Goal: Task Accomplishment & Management: Manage account settings

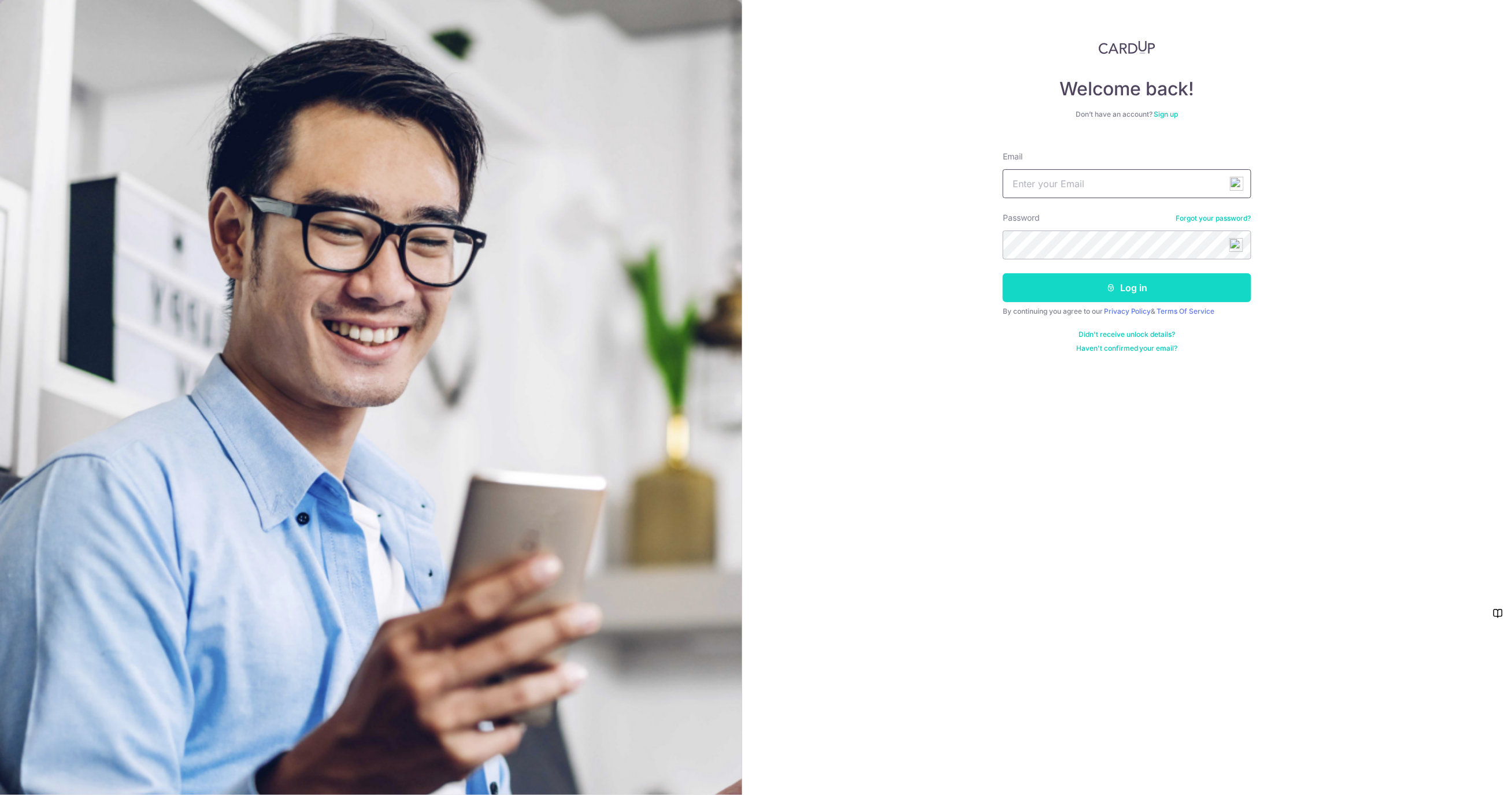
type input "[EMAIL_ADDRESS][DOMAIN_NAME]"
click at [1148, 296] on button "Log in" at bounding box center [1126, 288] width 248 height 29
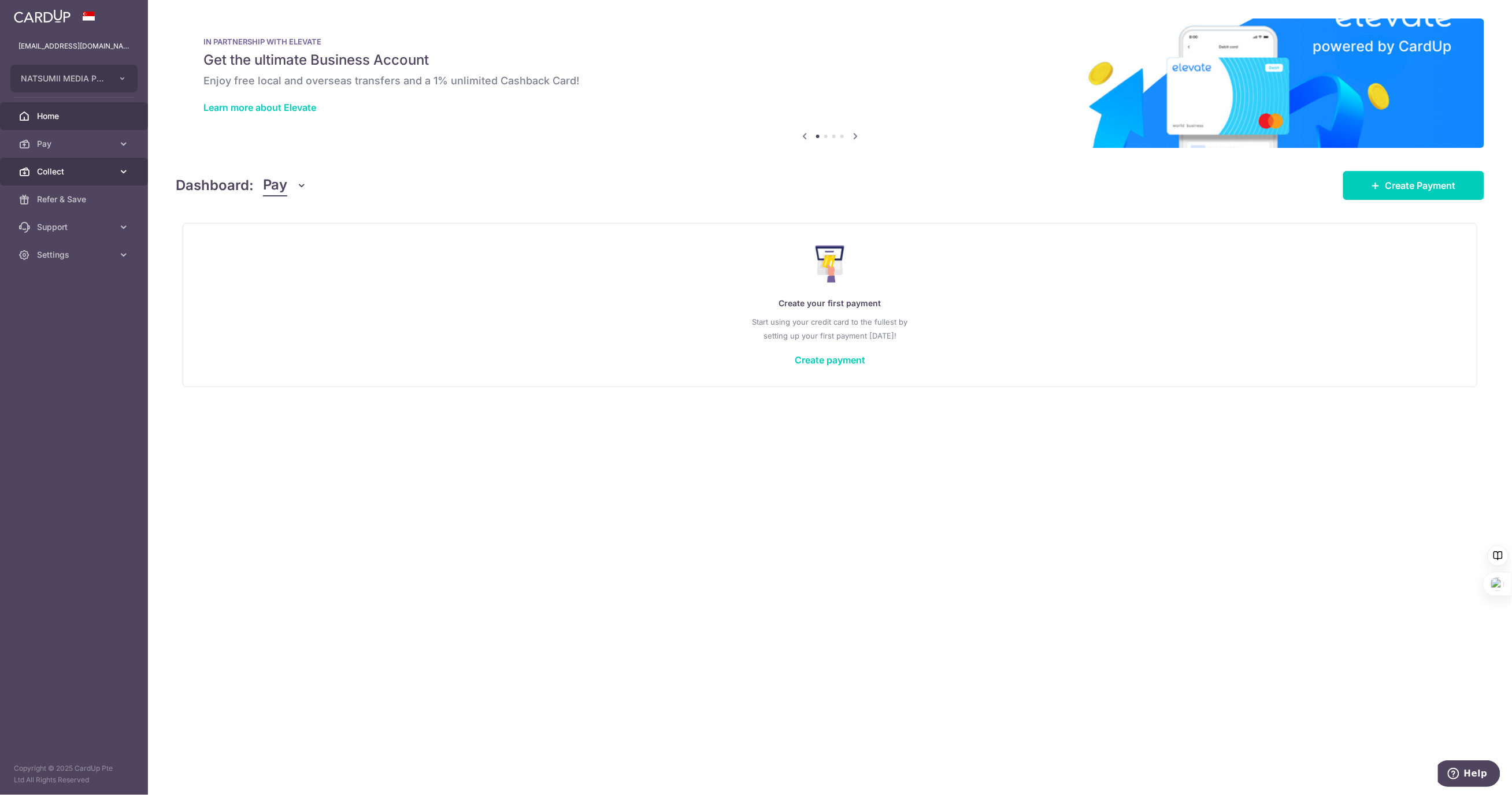
click at [122, 174] on icon at bounding box center [124, 171] width 11 height 11
click at [81, 201] on span "Dashboard" at bounding box center [75, 199] width 76 height 11
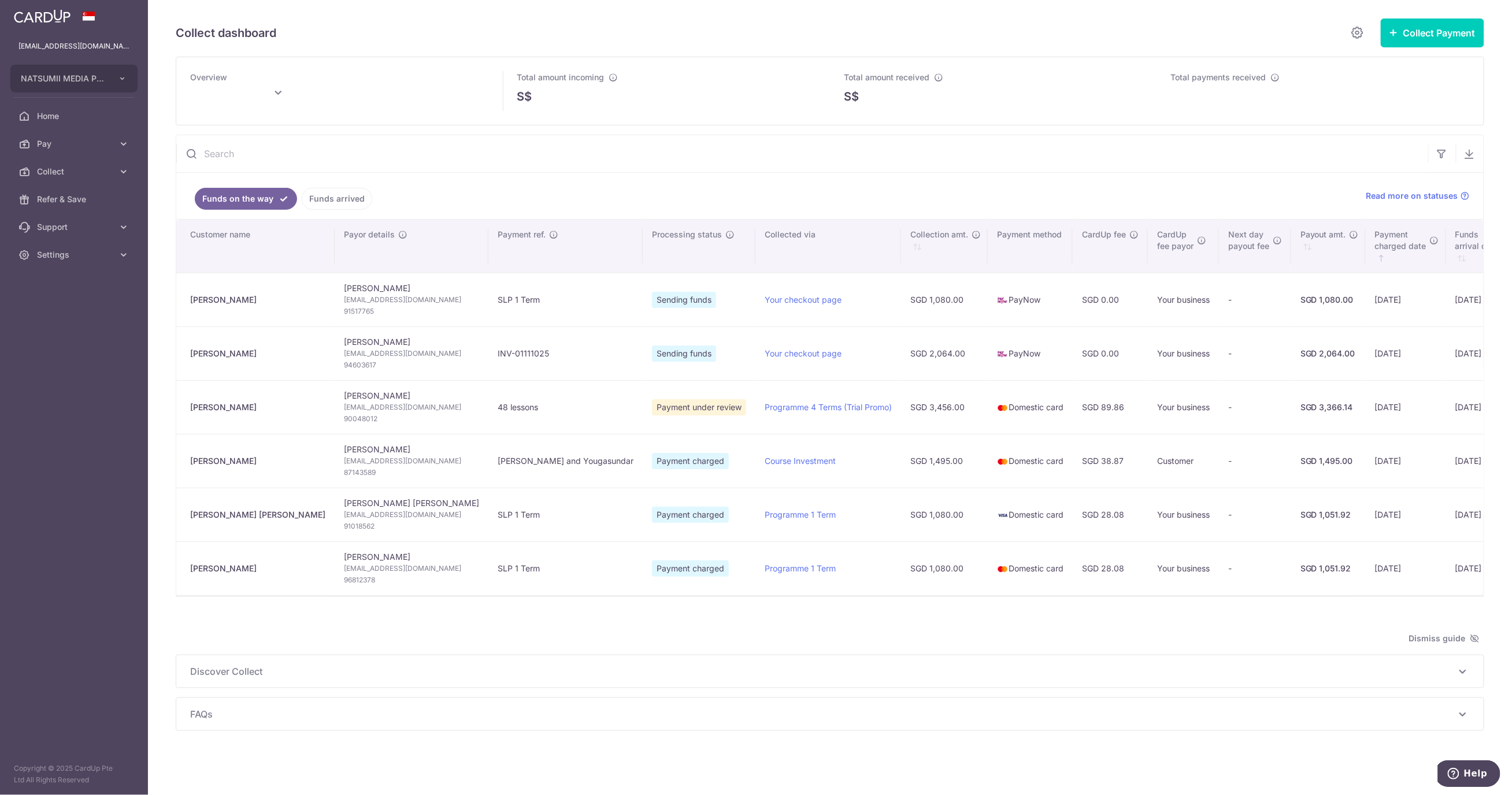
type input "October 2025"
click at [408, 100] on div "Overview October 2025" at bounding box center [340, 90] width 300 height 40
click at [908, 674] on span "Discover Collect" at bounding box center [823, 671] width 1265 height 14
click at [1163, 691] on div "The multiple ways to collect payments: via Payment Requests To collect: Collect…" at bounding box center [830, 796] width 1279 height 226
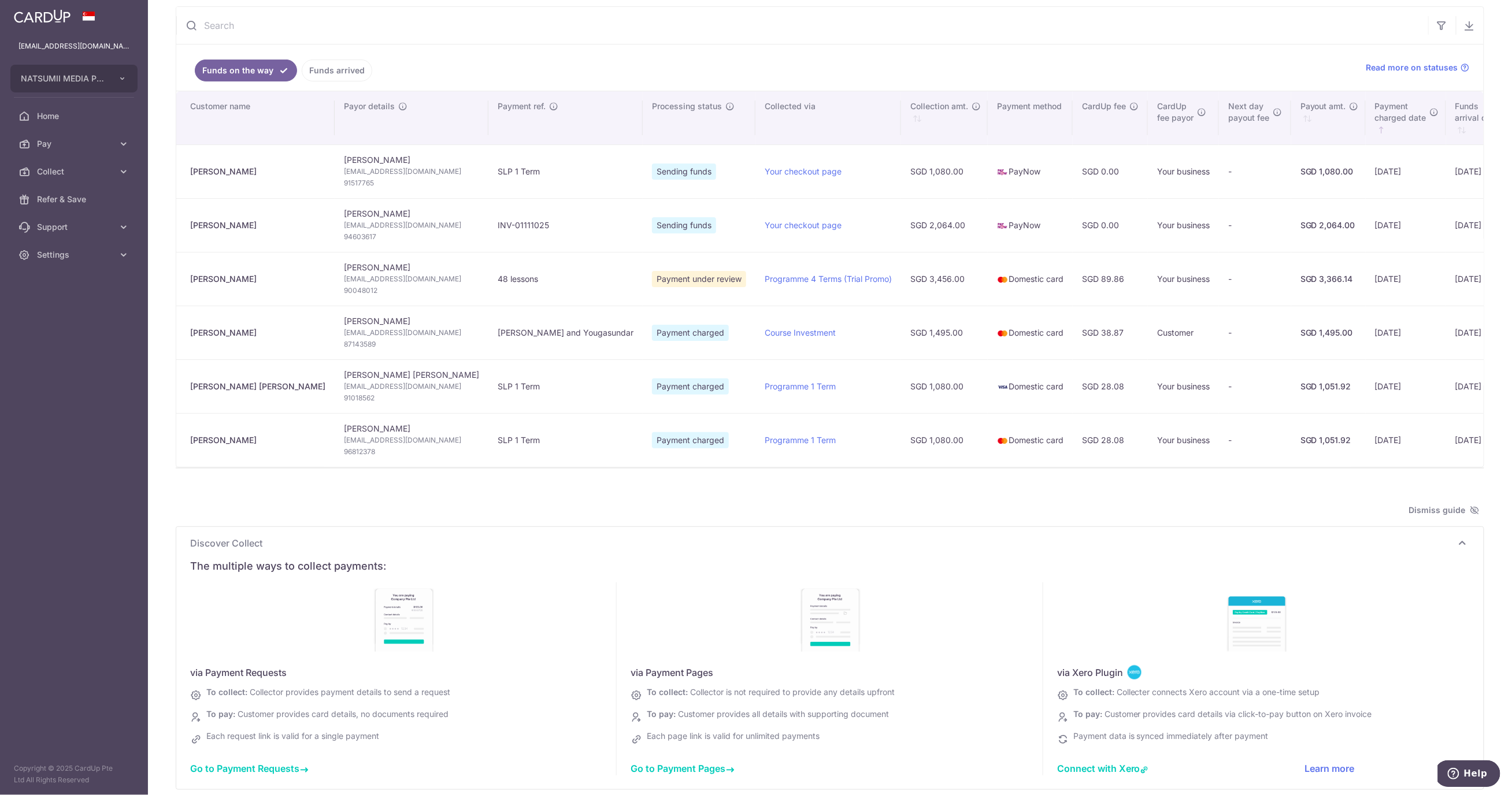
scroll to position [64, 0]
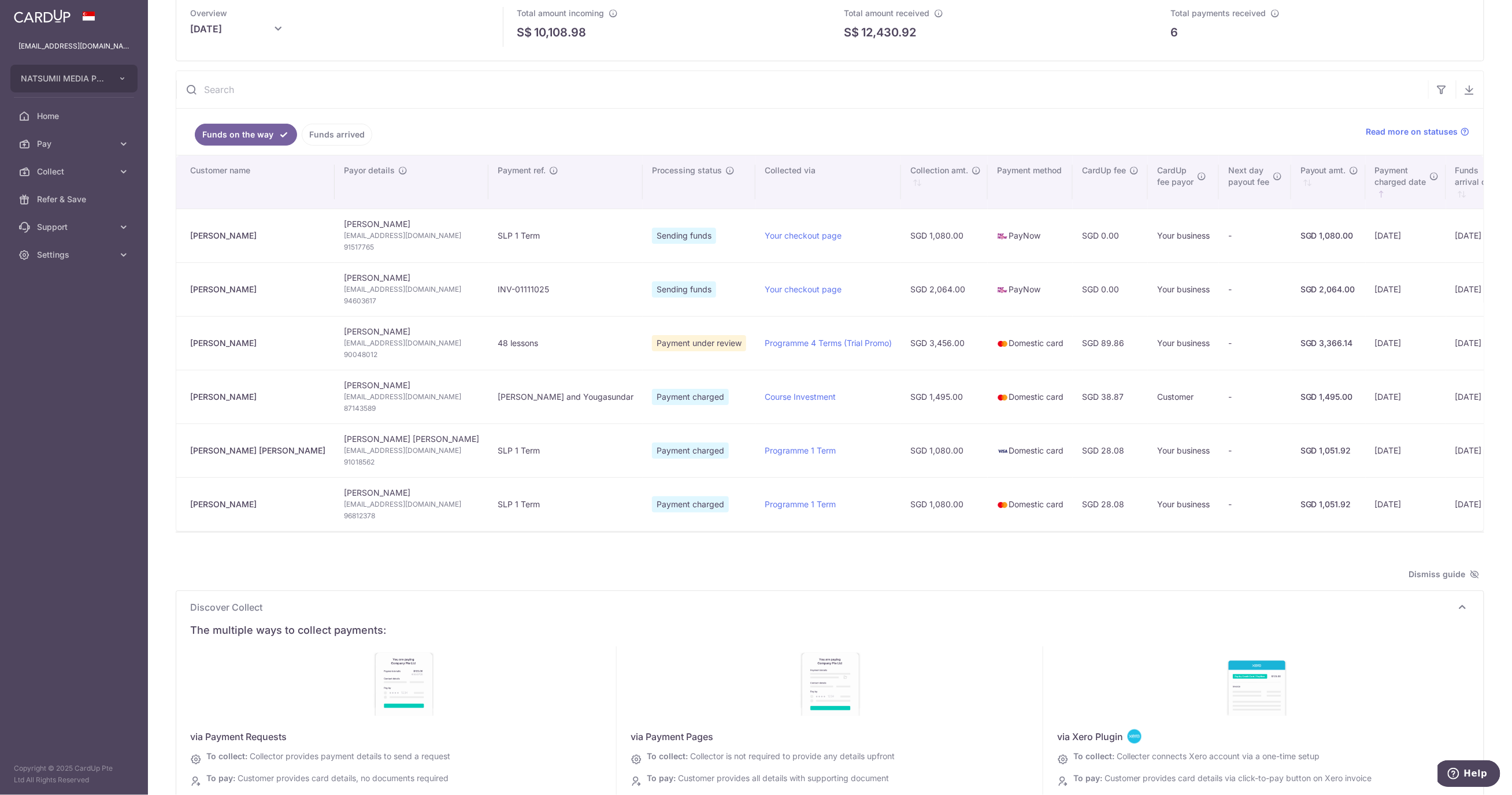
click at [956, 610] on span "Discover Collect" at bounding box center [823, 607] width 1265 height 14
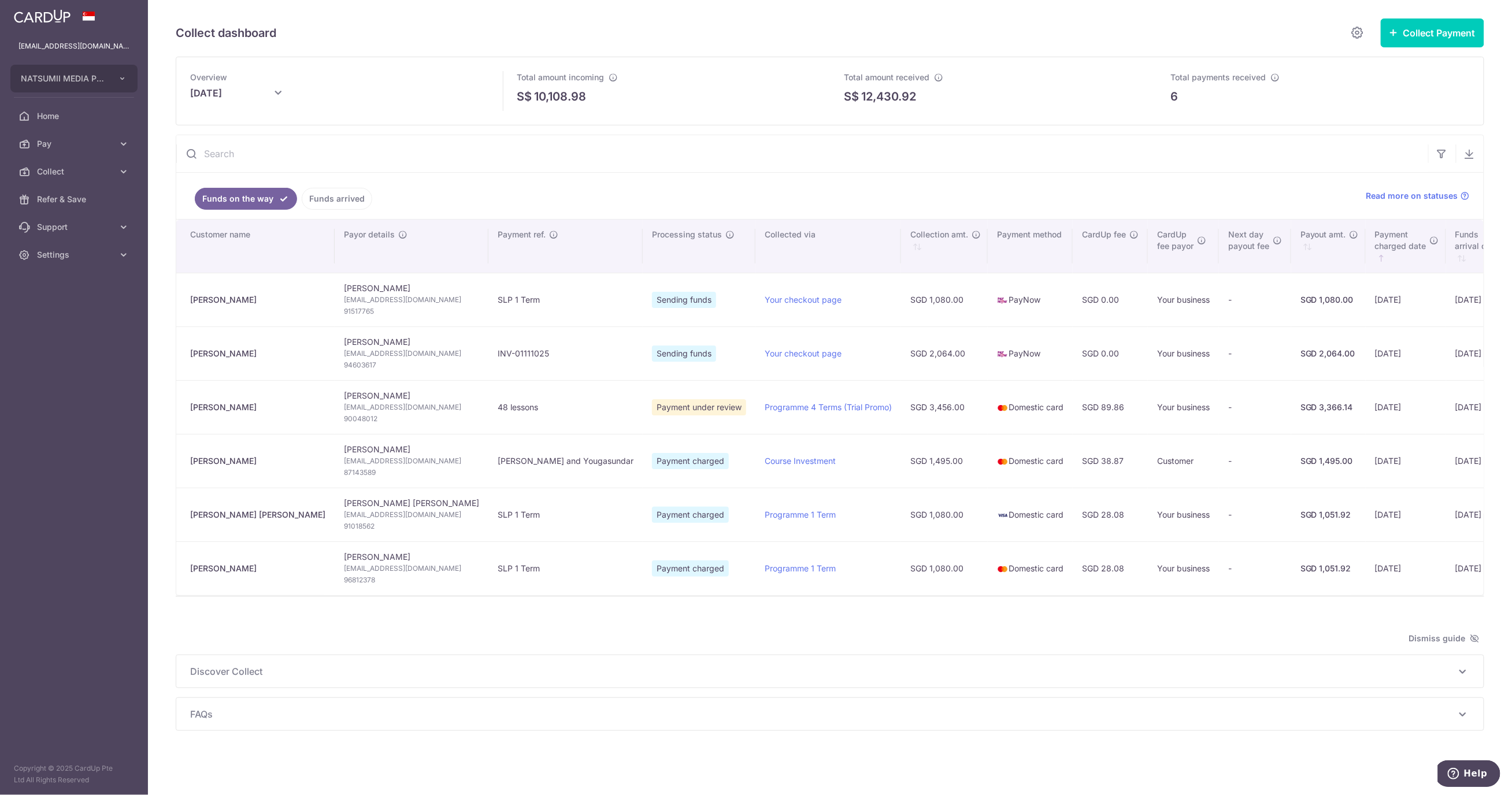
scroll to position [6, 0]
drag, startPoint x: 1107, startPoint y: 712, endPoint x: 1116, endPoint y: 706, distance: 10.8
click at [1107, 712] on span "FAQs" at bounding box center [823, 714] width 1265 height 14
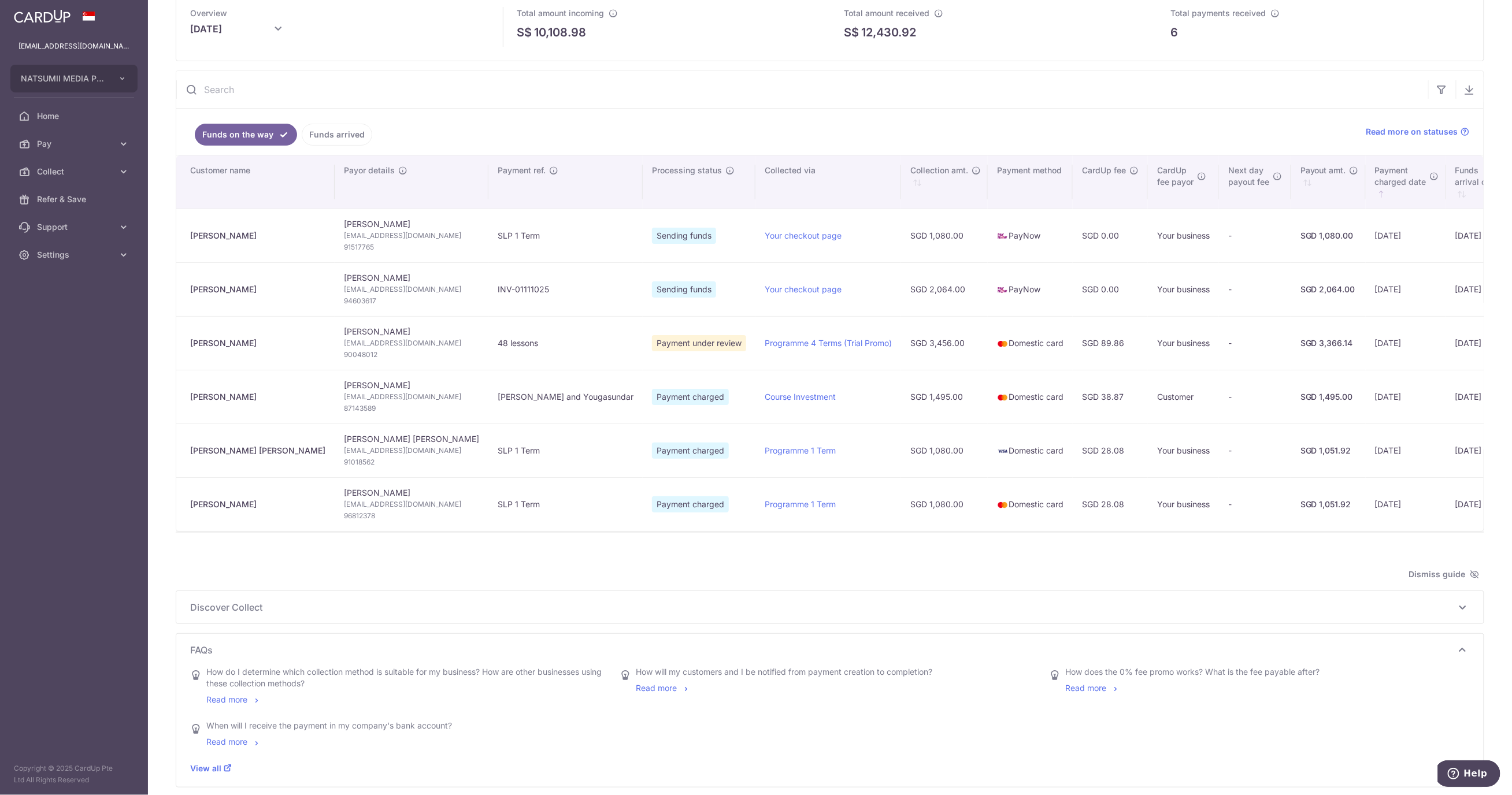
scroll to position [64, 0]
click at [1084, 642] on div "FAQs How do I determine which collection method is suitable for my business? Ho…" at bounding box center [830, 710] width 1307 height 154
